Goal: Communication & Community: Ask a question

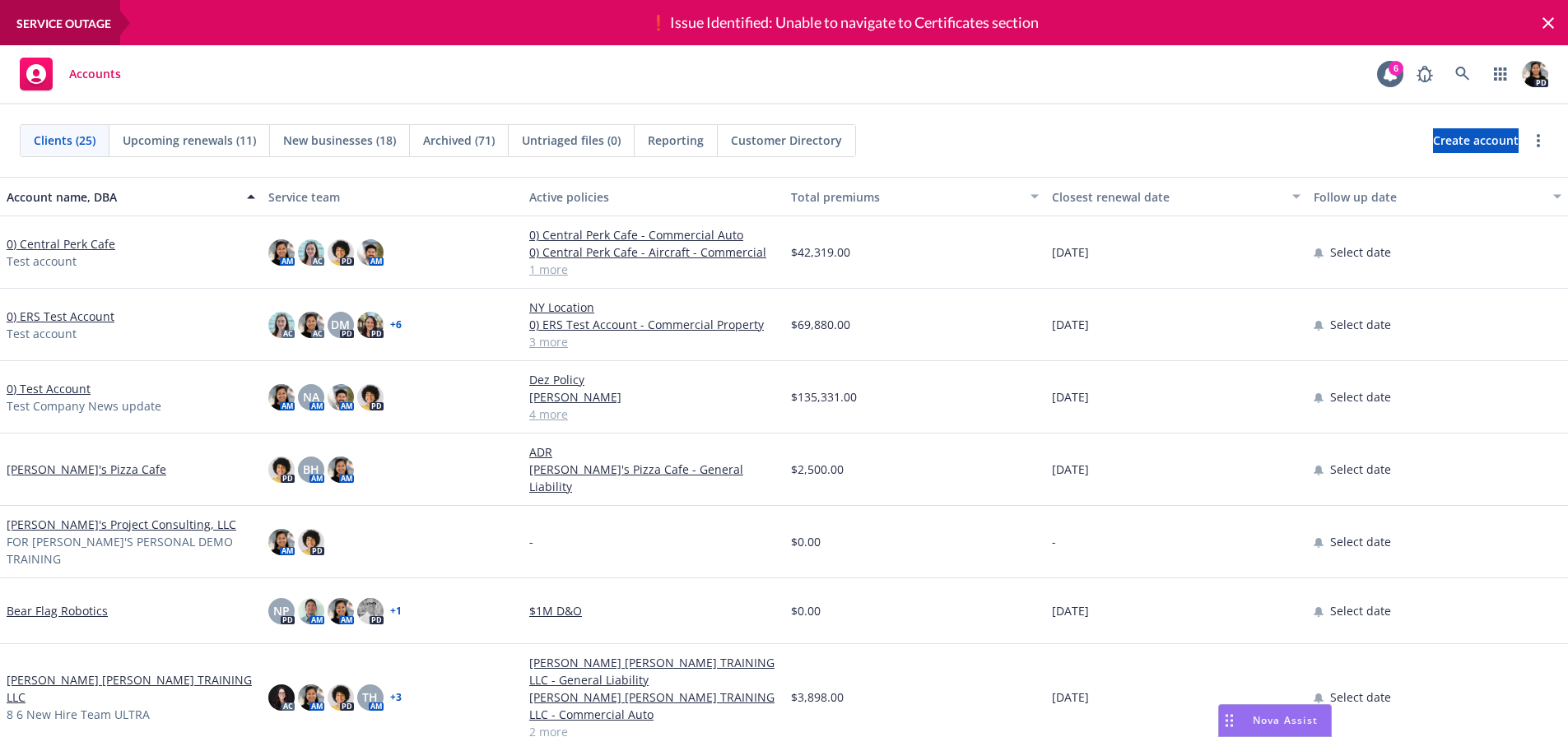
click at [1270, 718] on span "Nova Assist" at bounding box center [1286, 720] width 65 height 14
